Goal: Information Seeking & Learning: Check status

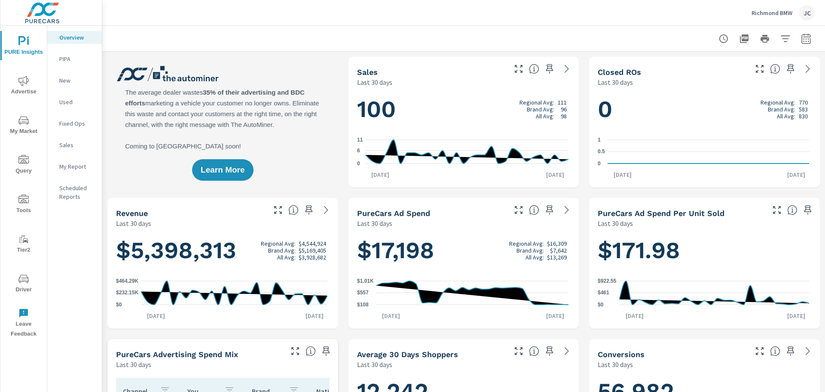
scroll to position [0, 0]
click at [28, 86] on icon "nav menu" at bounding box center [23, 81] width 10 height 10
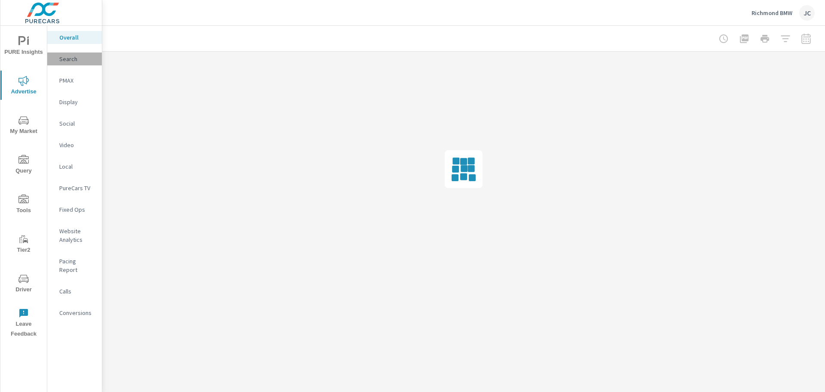
click at [71, 64] on div "Search" at bounding box center [74, 58] width 55 height 13
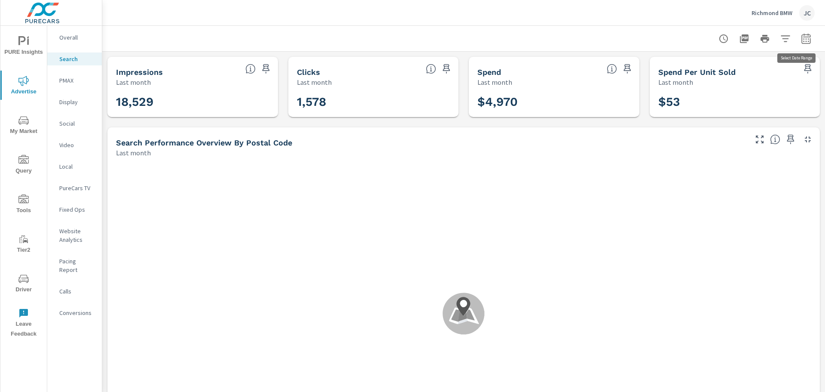
click at [801, 40] on icon "button" at bounding box center [806, 39] width 10 height 10
select select "Last month"
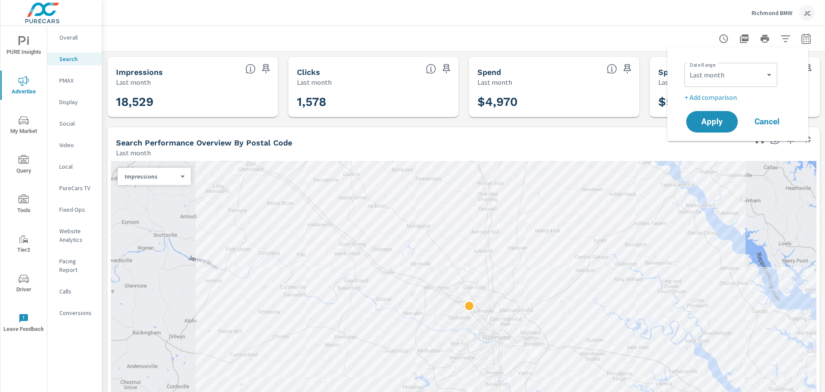
click at [788, 37] on div at bounding box center [765, 38] width 100 height 17
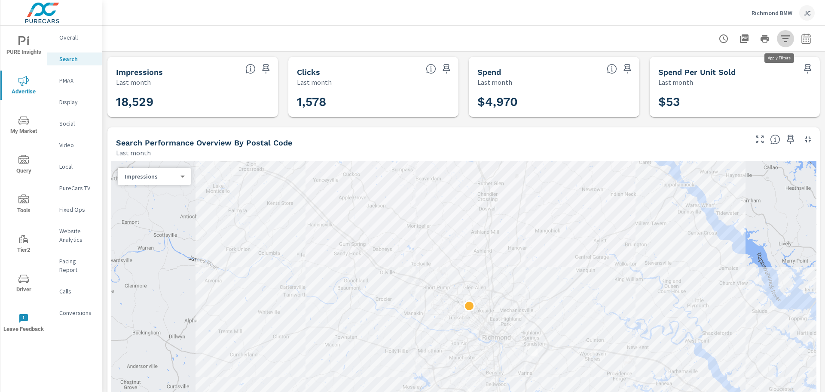
click at [780, 37] on icon "button" at bounding box center [785, 39] width 10 height 10
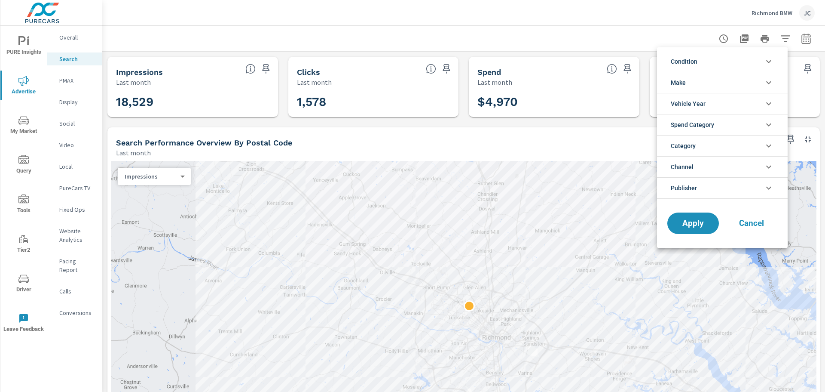
click at [712, 168] on li "Channel" at bounding box center [722, 166] width 131 height 21
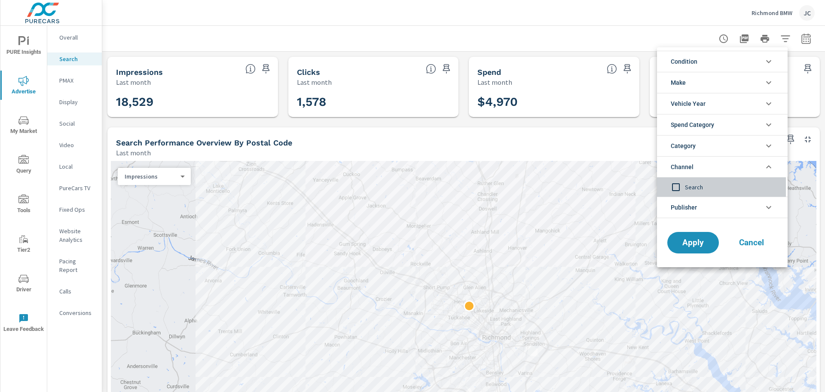
click at [677, 190] on input "filter options" at bounding box center [676, 187] width 18 height 18
click at [733, 201] on li "Publisher" at bounding box center [722, 206] width 131 height 21
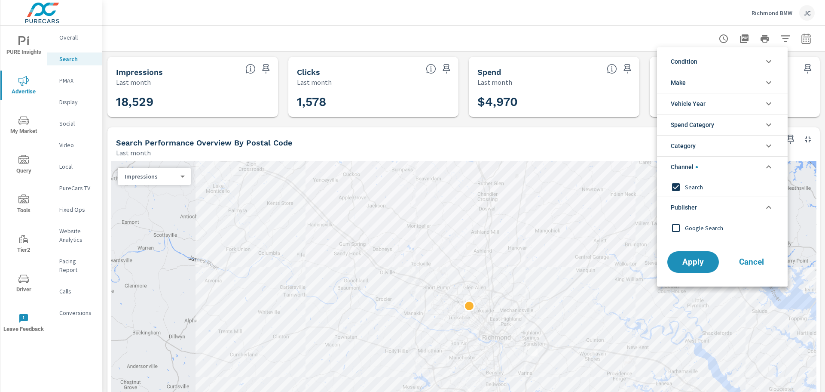
click at [451, 14] on div at bounding box center [412, 196] width 825 height 392
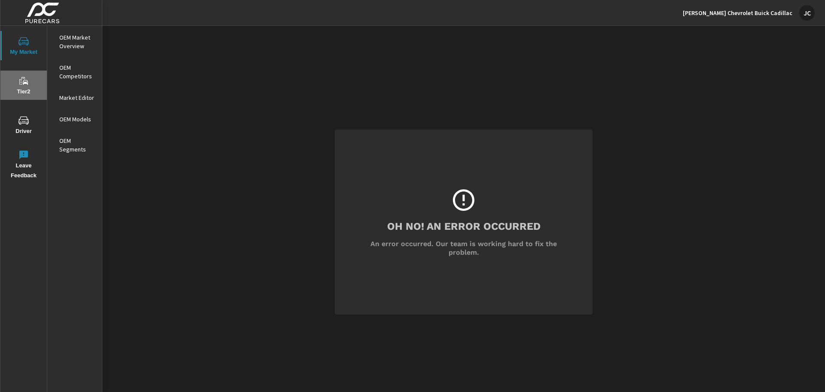
click at [31, 85] on span "Tier2" at bounding box center [23, 86] width 41 height 21
